Goal: Information Seeking & Learning: Check status

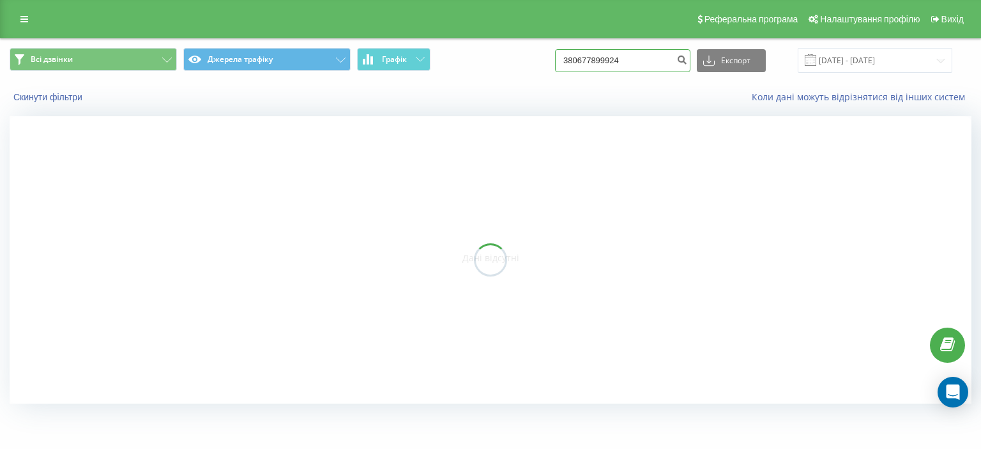
click at [664, 57] on input "380677899924" at bounding box center [622, 60] width 135 height 23
drag, startPoint x: 653, startPoint y: 59, endPoint x: 553, endPoint y: 58, distance: 99.6
click at [555, 58] on input "380677899924" at bounding box center [622, 60] width 135 height 23
paste input "+380 50 943 1320"
click at [584, 59] on input "+380 50 943 1320" at bounding box center [622, 60] width 135 height 23
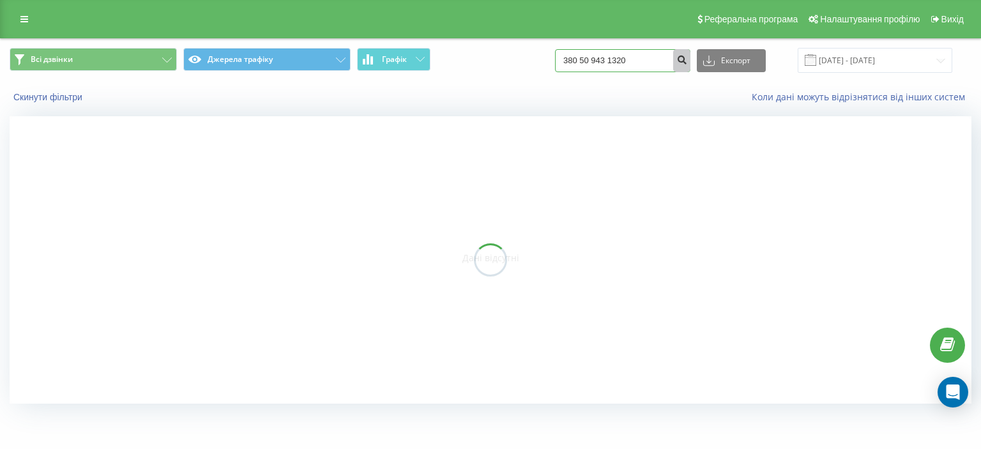
type input "380 50 943 1320"
click at [686, 62] on icon "submit" at bounding box center [681, 58] width 11 height 8
drag, startPoint x: 588, startPoint y: 55, endPoint x: 574, endPoint y: 59, distance: 13.9
click at [574, 59] on input "380509431320" at bounding box center [622, 60] width 135 height 23
type input "0509431320"
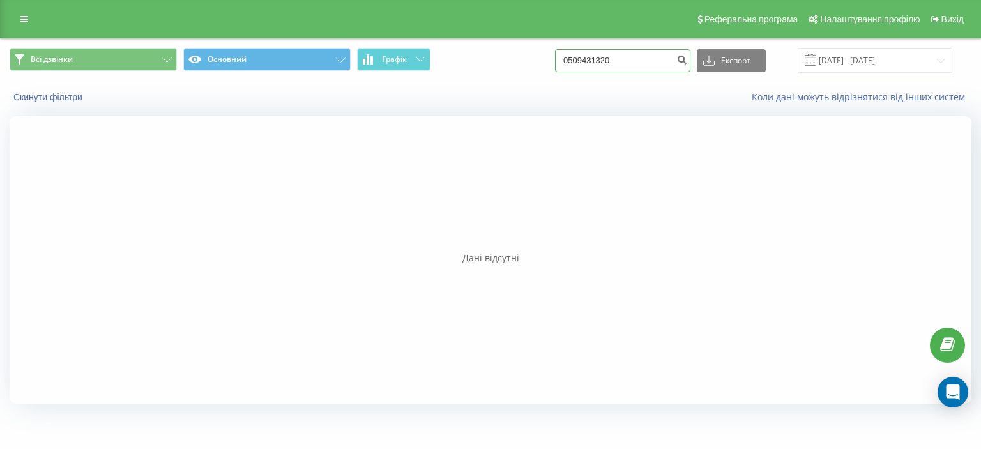
click at [638, 58] on input "0509431320" at bounding box center [622, 60] width 135 height 23
drag, startPoint x: 634, startPoint y: 59, endPoint x: 567, endPoint y: 60, distance: 67.1
click at [559, 60] on input "0509431320" at bounding box center [622, 60] width 135 height 23
paste input "0509431320"
type input "0509431320"
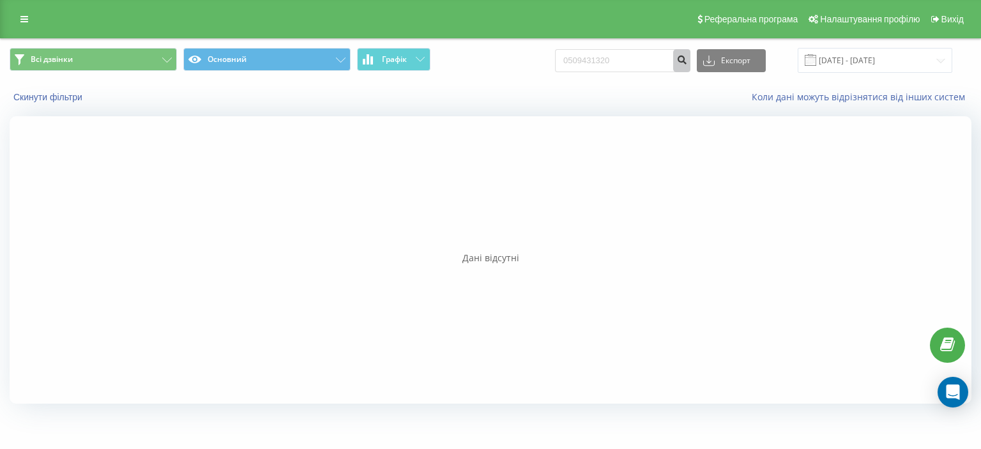
click at [687, 58] on icon "submit" at bounding box center [681, 58] width 11 height 8
click at [636, 61] on input "0509431320" at bounding box center [622, 60] width 135 height 23
click at [579, 61] on input "0509431320" at bounding box center [622, 60] width 135 height 23
type input "380509431320"
click at [687, 61] on icon "submit" at bounding box center [681, 58] width 11 height 8
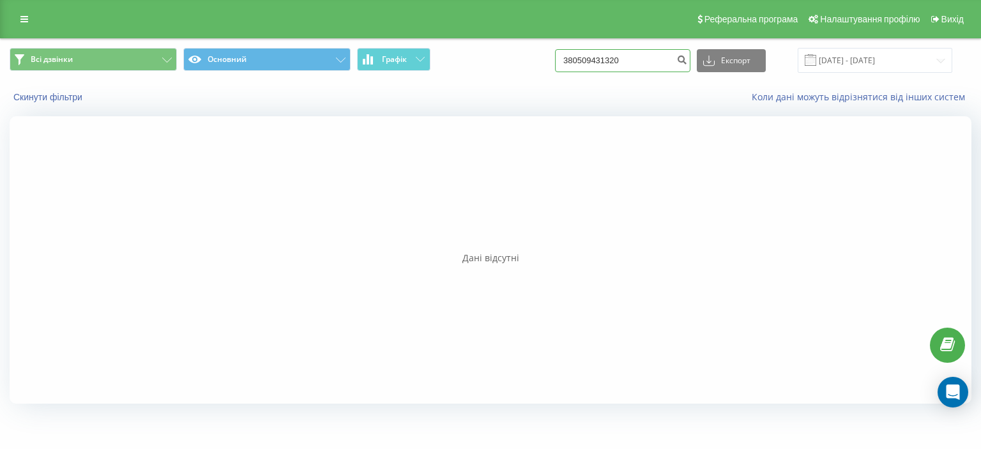
click at [584, 63] on input "380509431320" at bounding box center [622, 60] width 135 height 23
drag, startPoint x: 637, startPoint y: 59, endPoint x: 578, endPoint y: 60, distance: 59.4
click at [578, 60] on input "380509431320" at bounding box center [622, 60] width 135 height 23
